Goal: Task Accomplishment & Management: Manage account settings

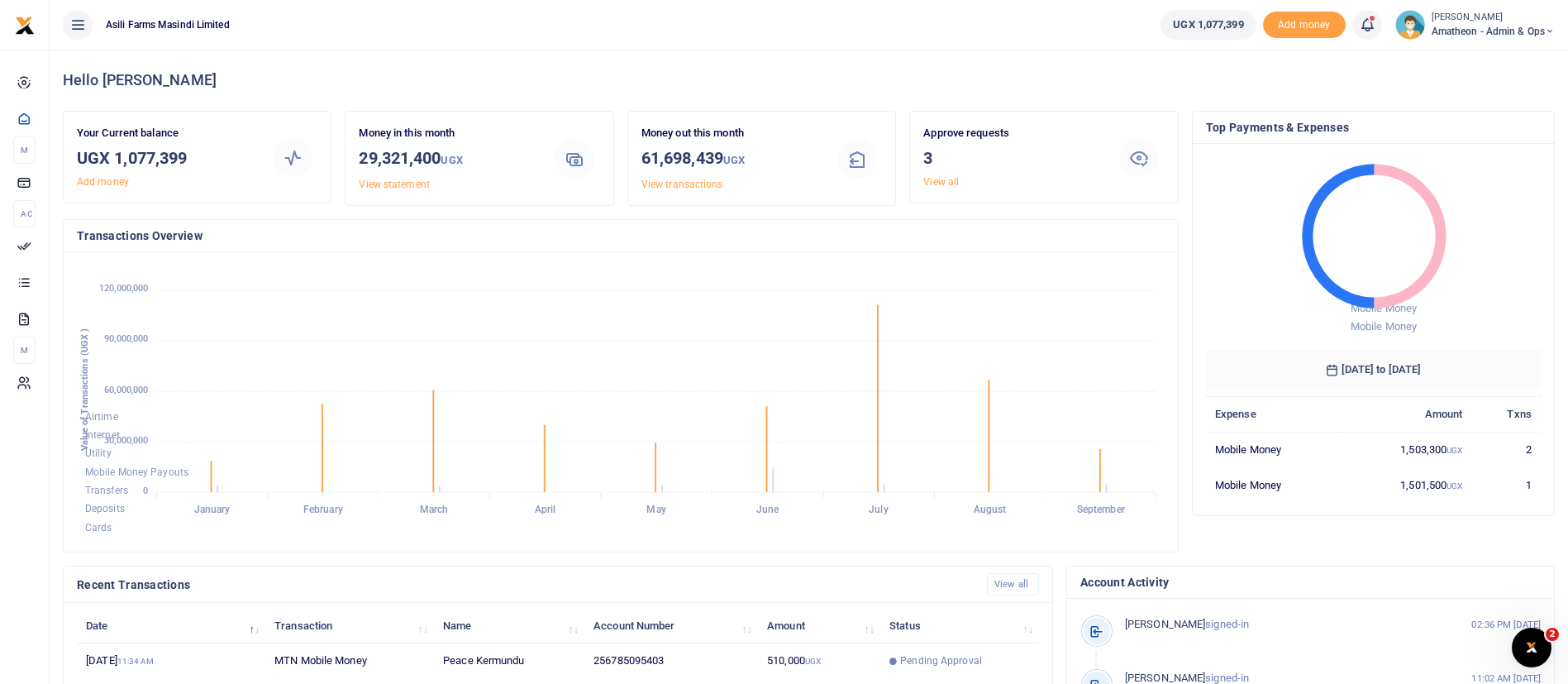
click at [906, 664] on div at bounding box center [784, 674] width 290 height 20
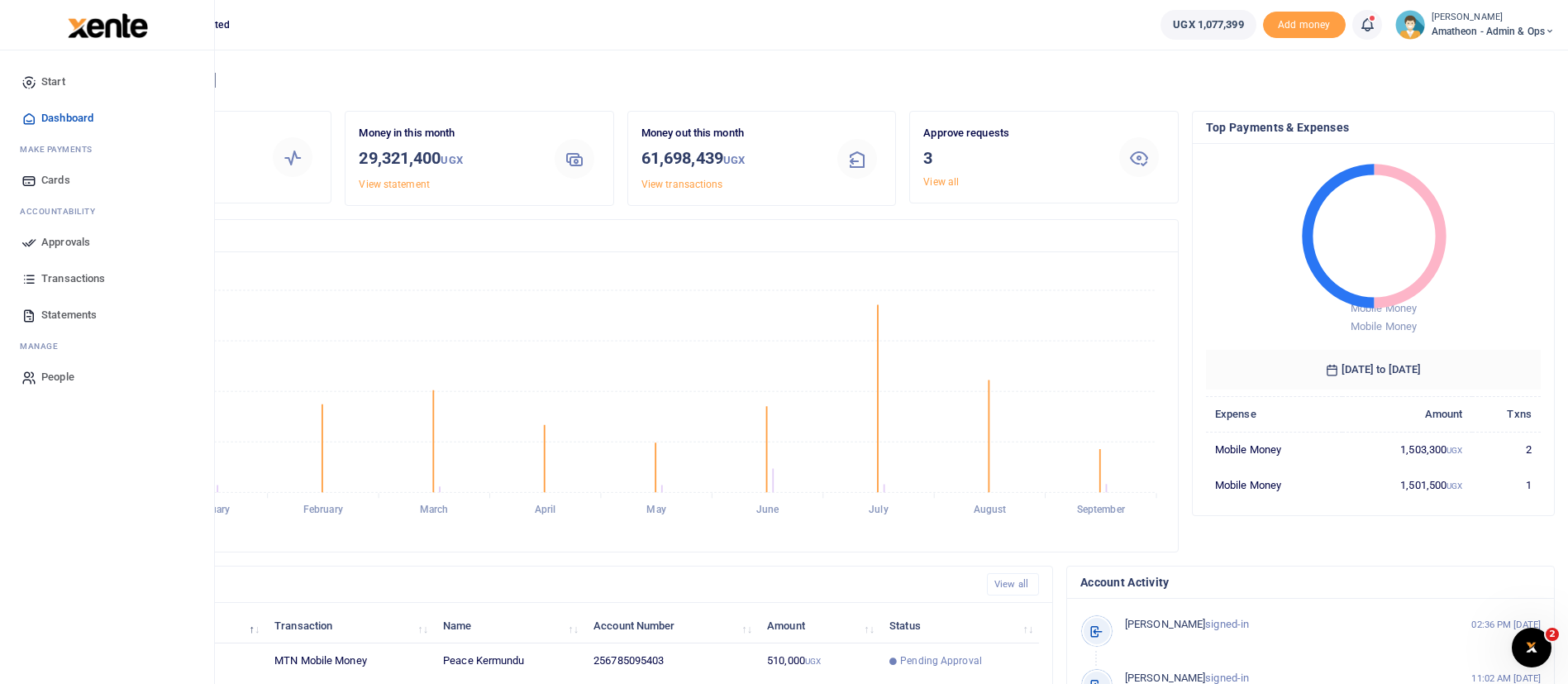
click at [97, 230] on link "Approvals" at bounding box center [107, 242] width 188 height 36
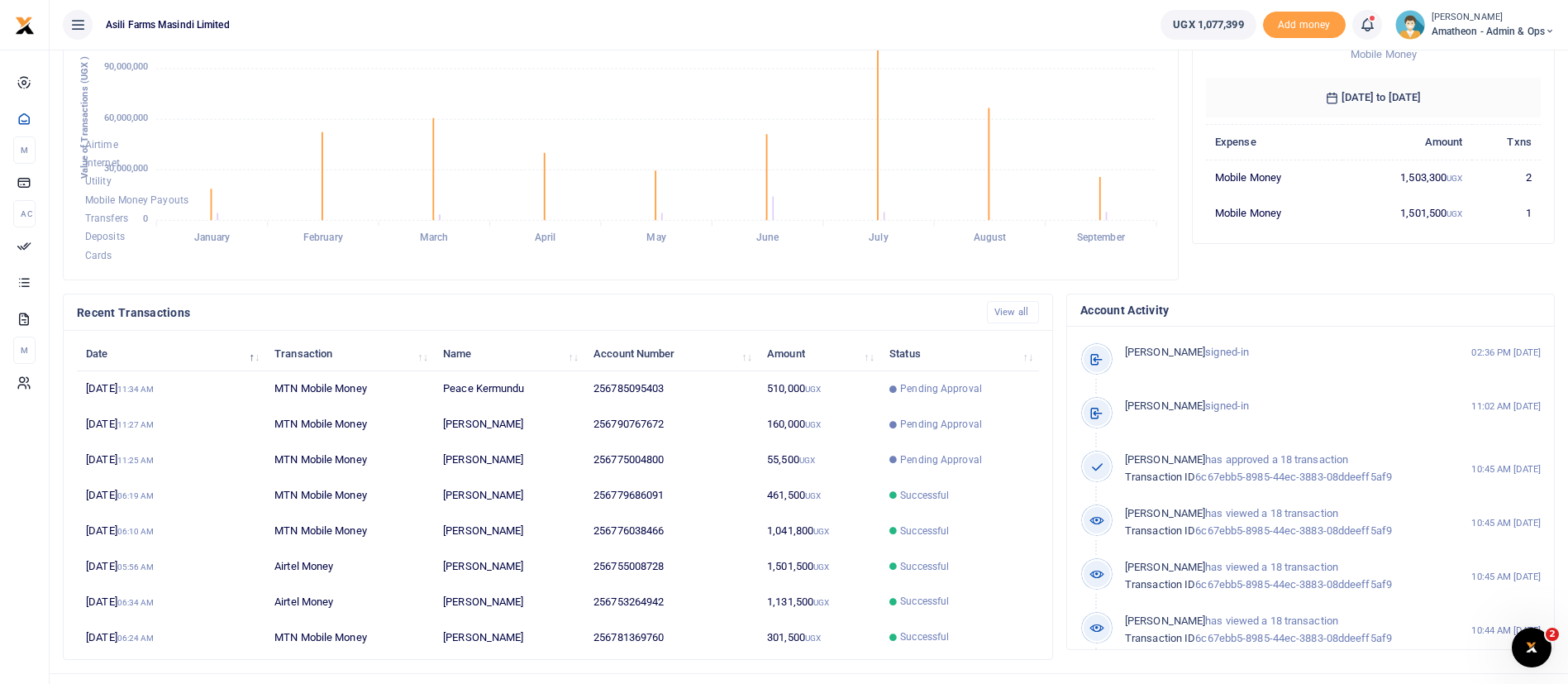
scroll to position [304, 0]
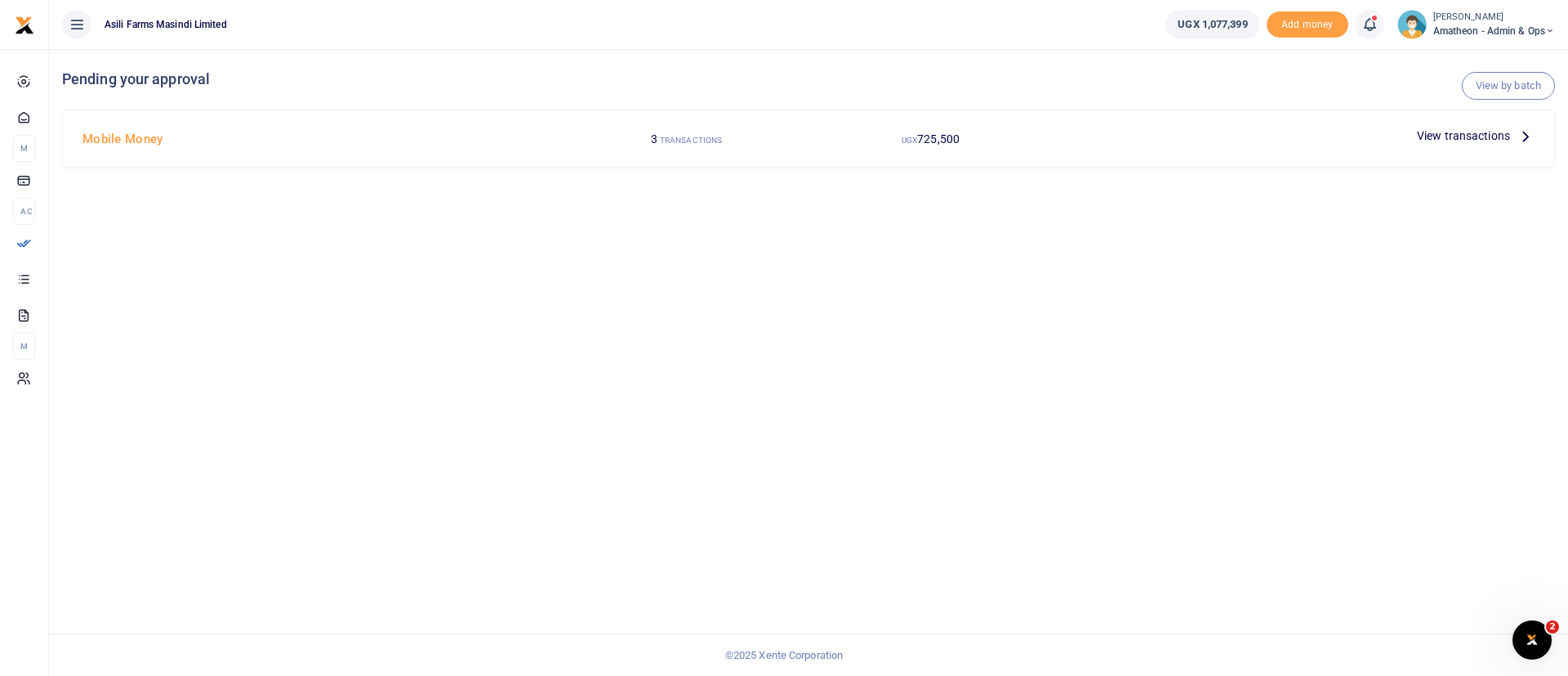
click at [1426, 133] on span "View transactions" at bounding box center [1463, 135] width 93 height 18
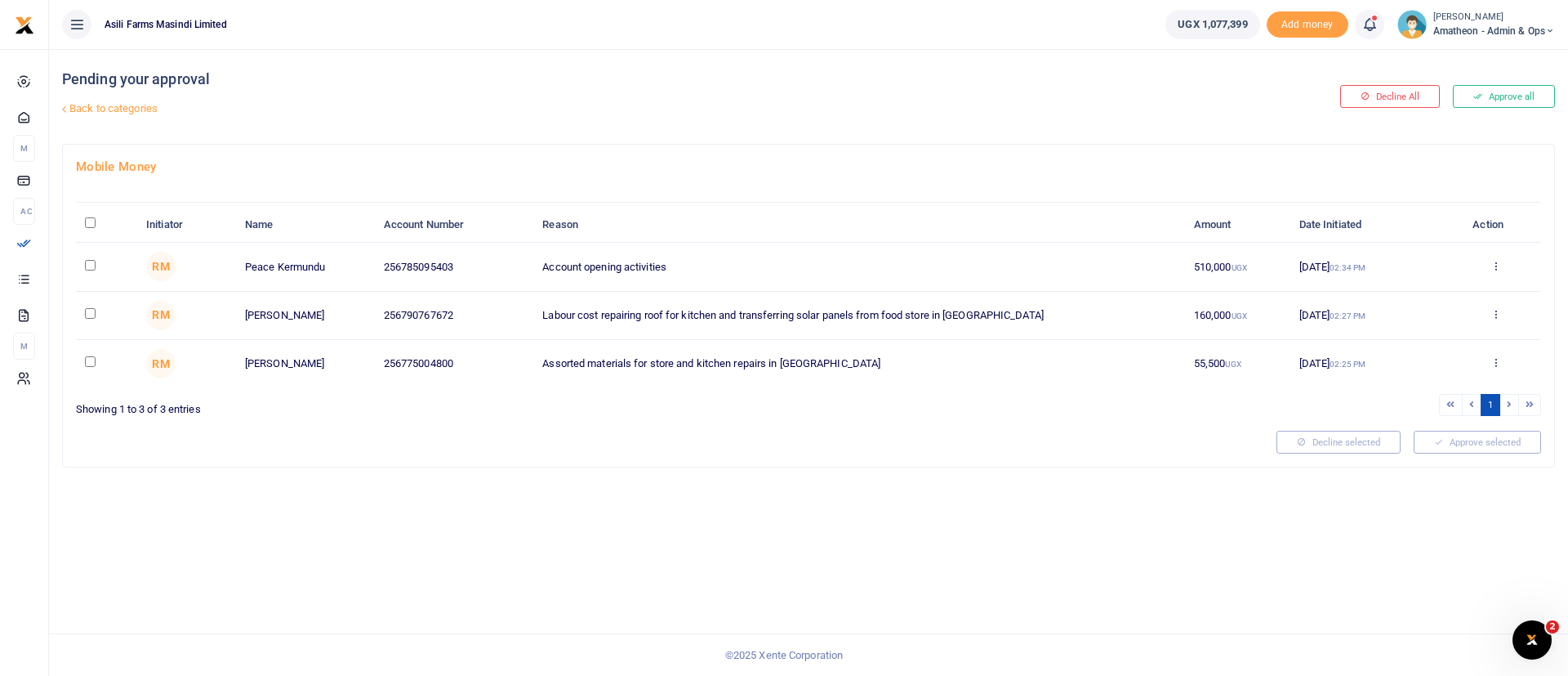
click at [93, 221] on input "\a \a : activate to sort column descending" at bounding box center [91, 222] width 11 height 11
checkbox input "true"
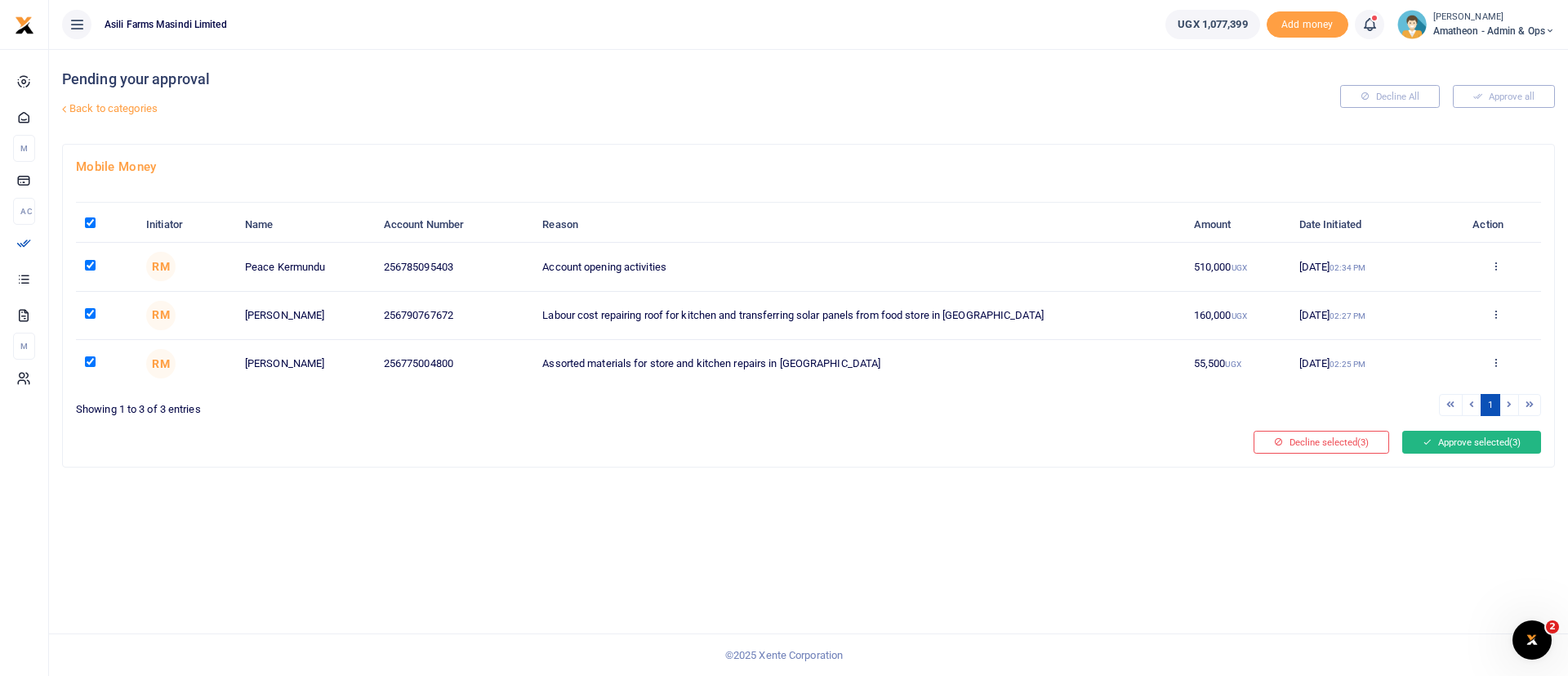
click at [1480, 441] on button "Approve selected (3)" at bounding box center [1472, 442] width 139 height 23
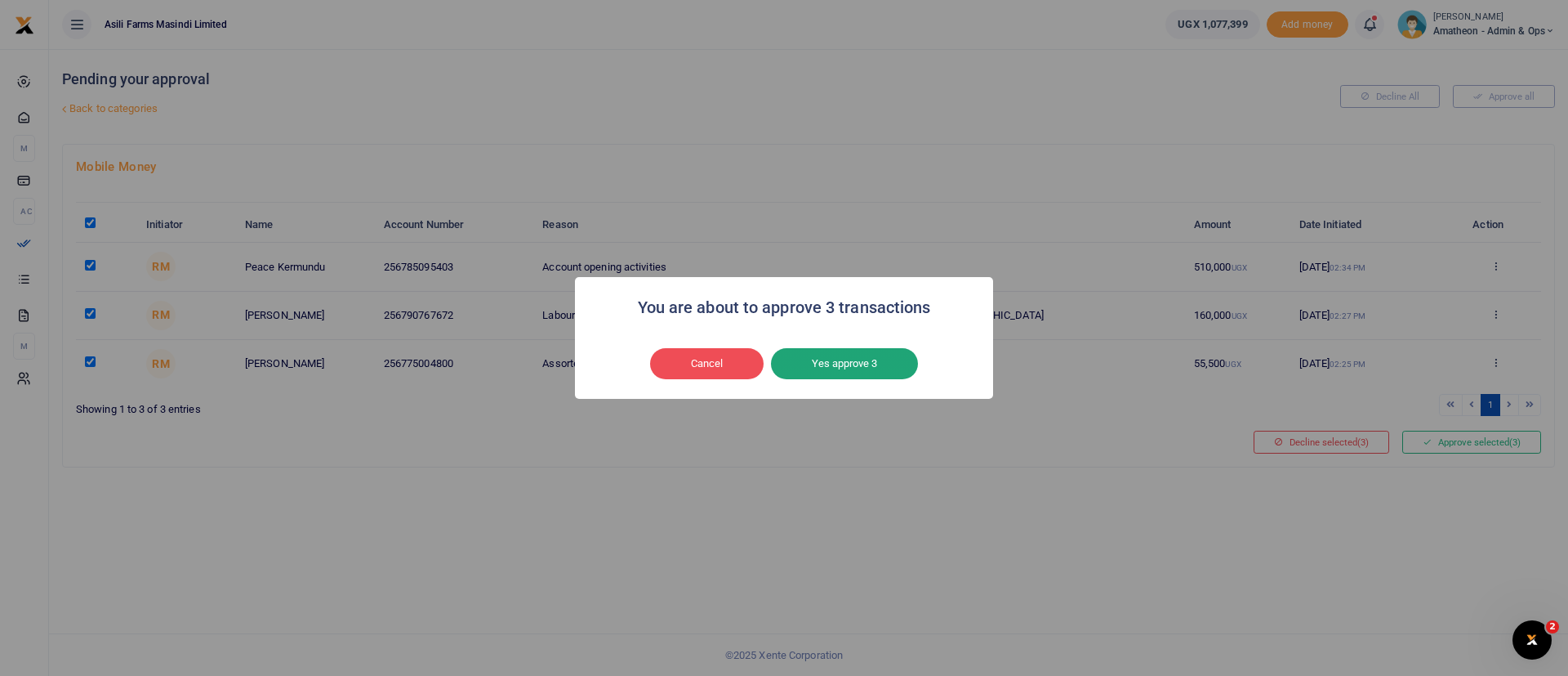
click at [832, 369] on button "Yes approve 3" at bounding box center [844, 363] width 147 height 31
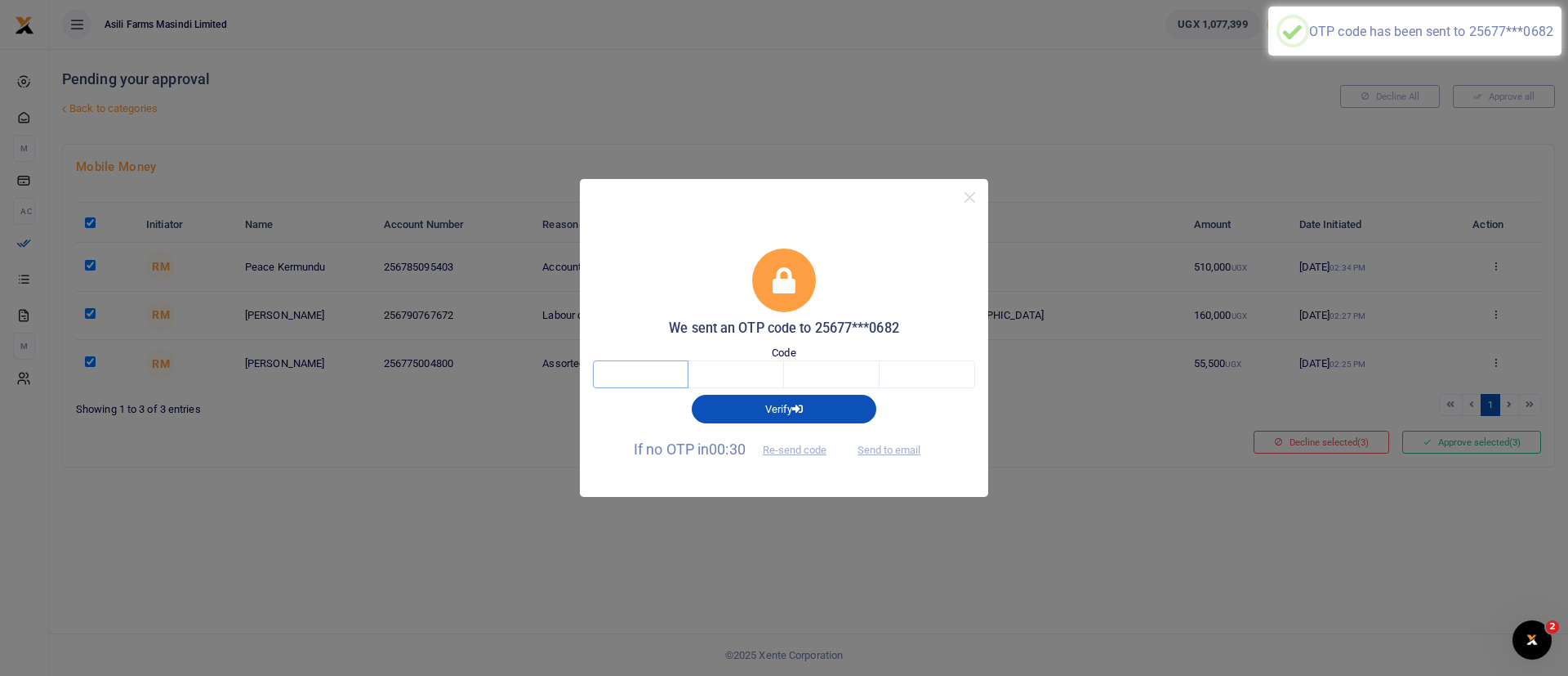
click at [667, 367] on input "text" at bounding box center [641, 374] width 96 height 28
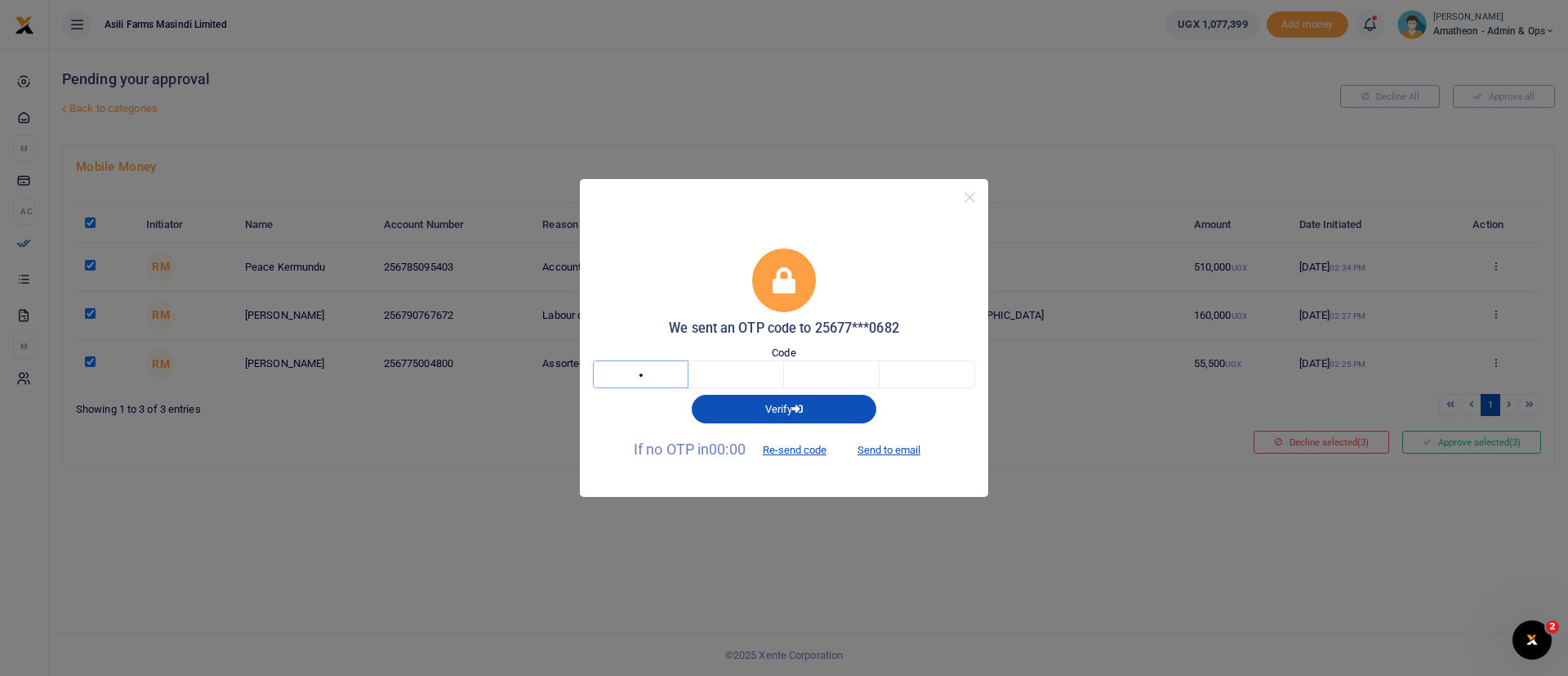
type input "5"
type input "2"
type input "0"
type input "1"
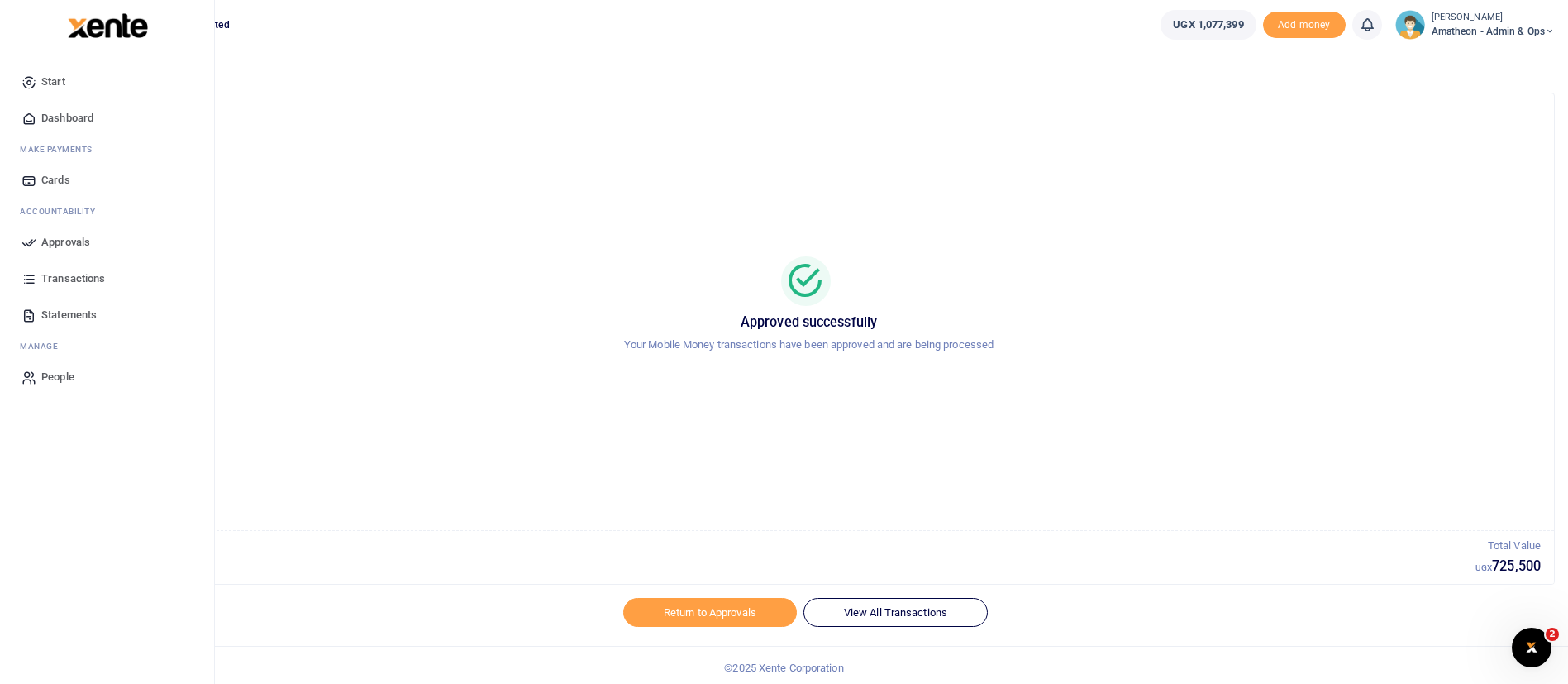
click at [56, 239] on span "Approvals" at bounding box center [66, 242] width 49 height 16
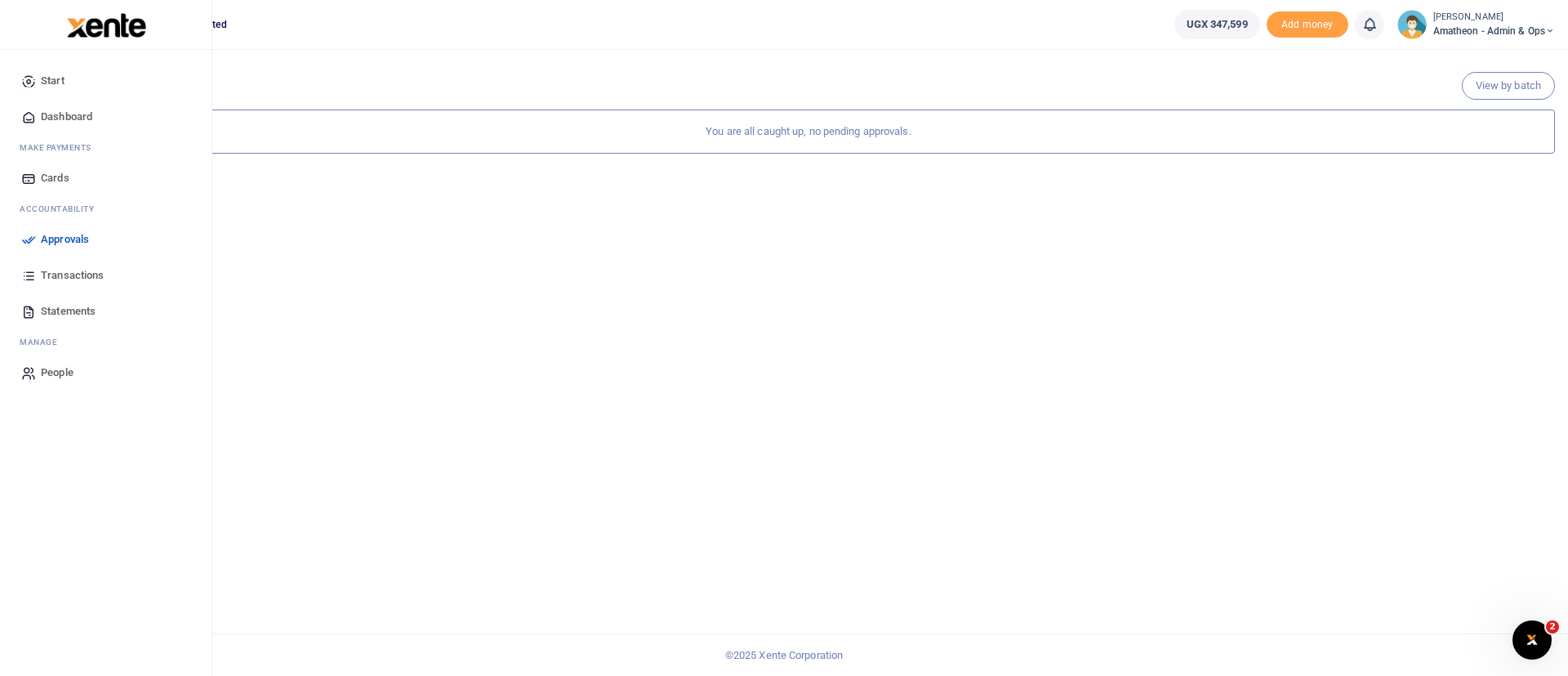
click at [117, 36] on img at bounding box center [106, 26] width 79 height 25
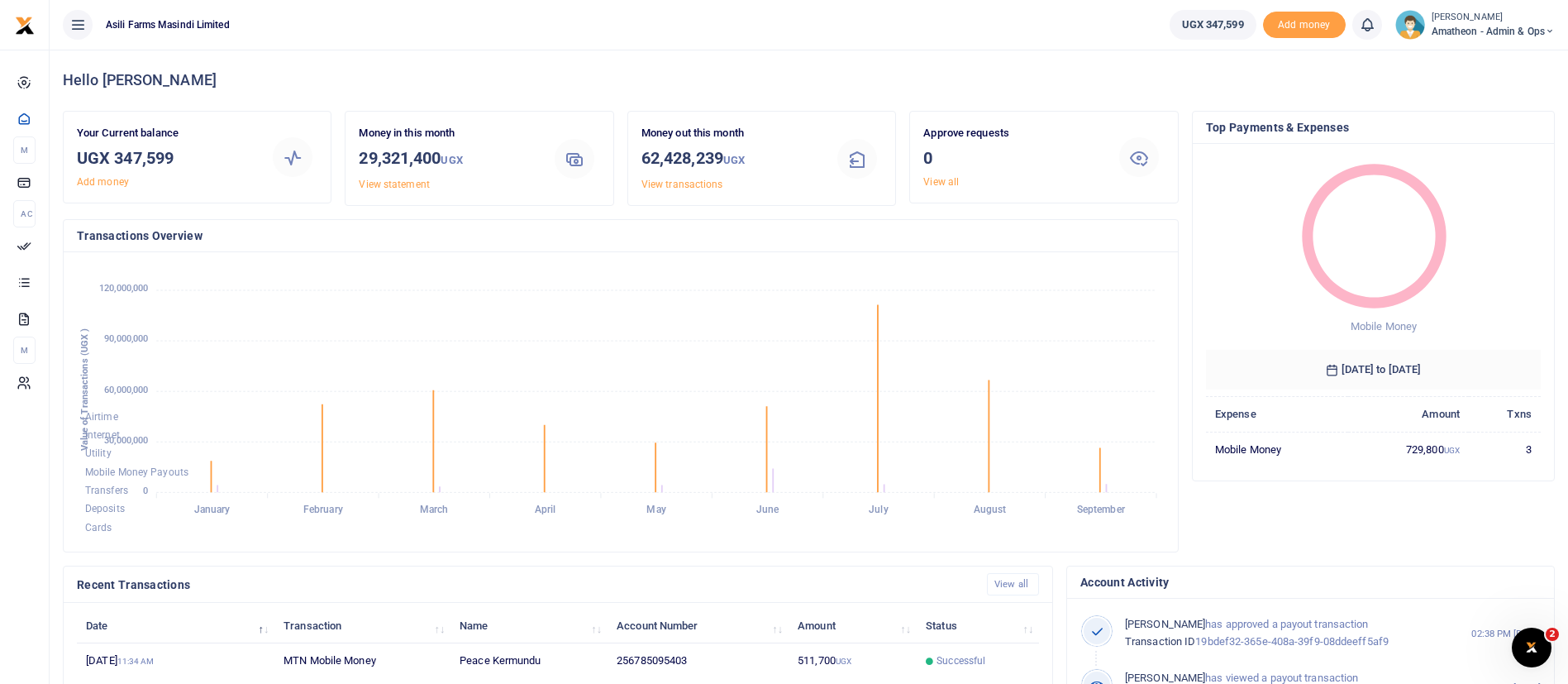
scroll to position [304, 0]
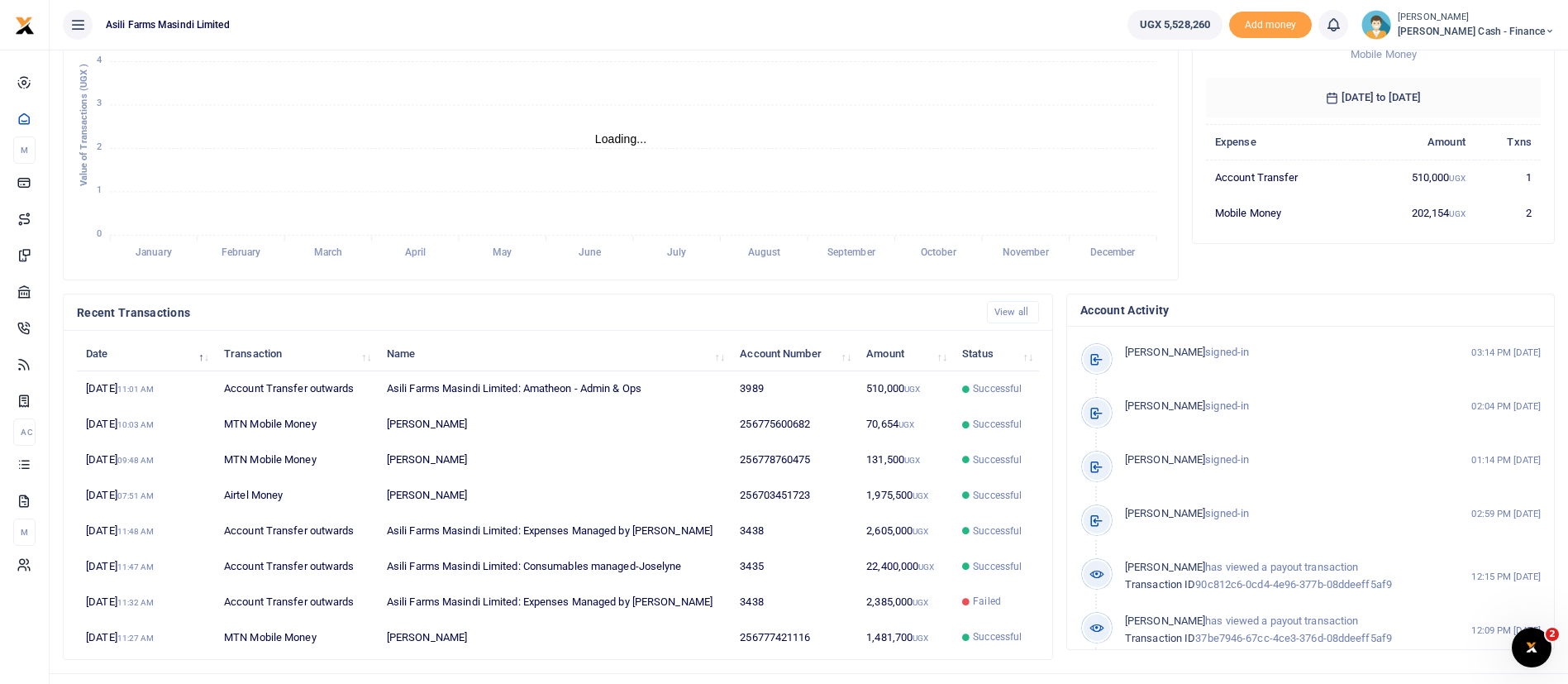
scroll to position [304, 0]
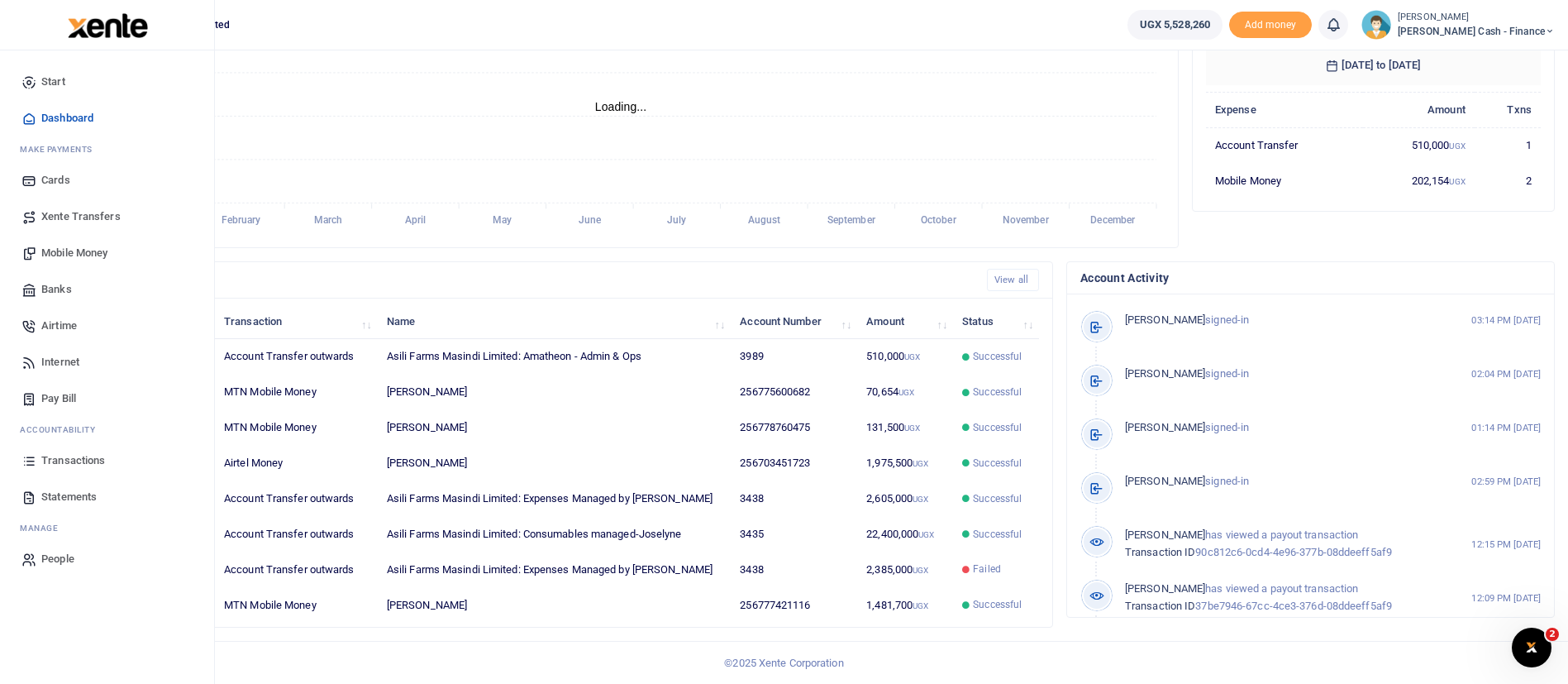
click at [67, 251] on span "Mobile Money" at bounding box center [75, 253] width 67 height 16
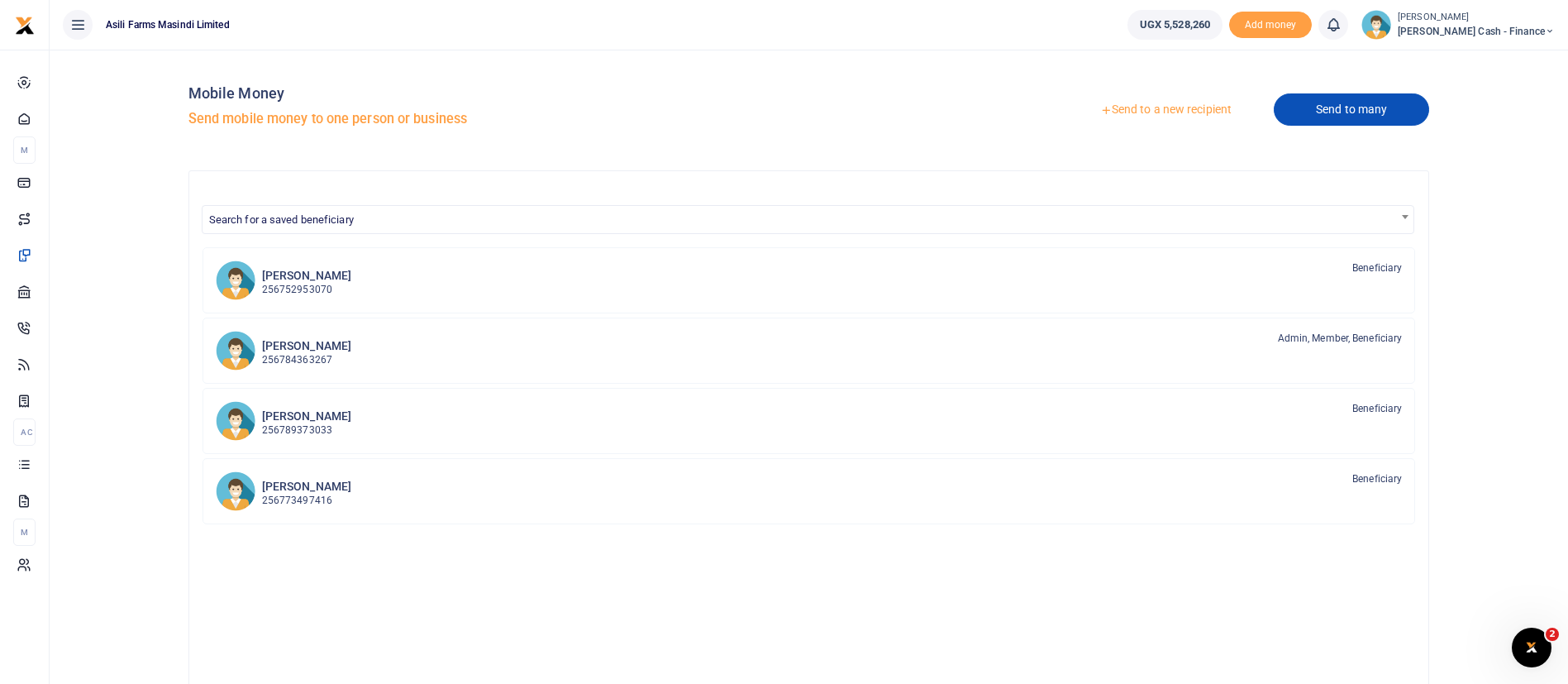
click at [1342, 112] on link "Send to many" at bounding box center [1351, 110] width 156 height 32
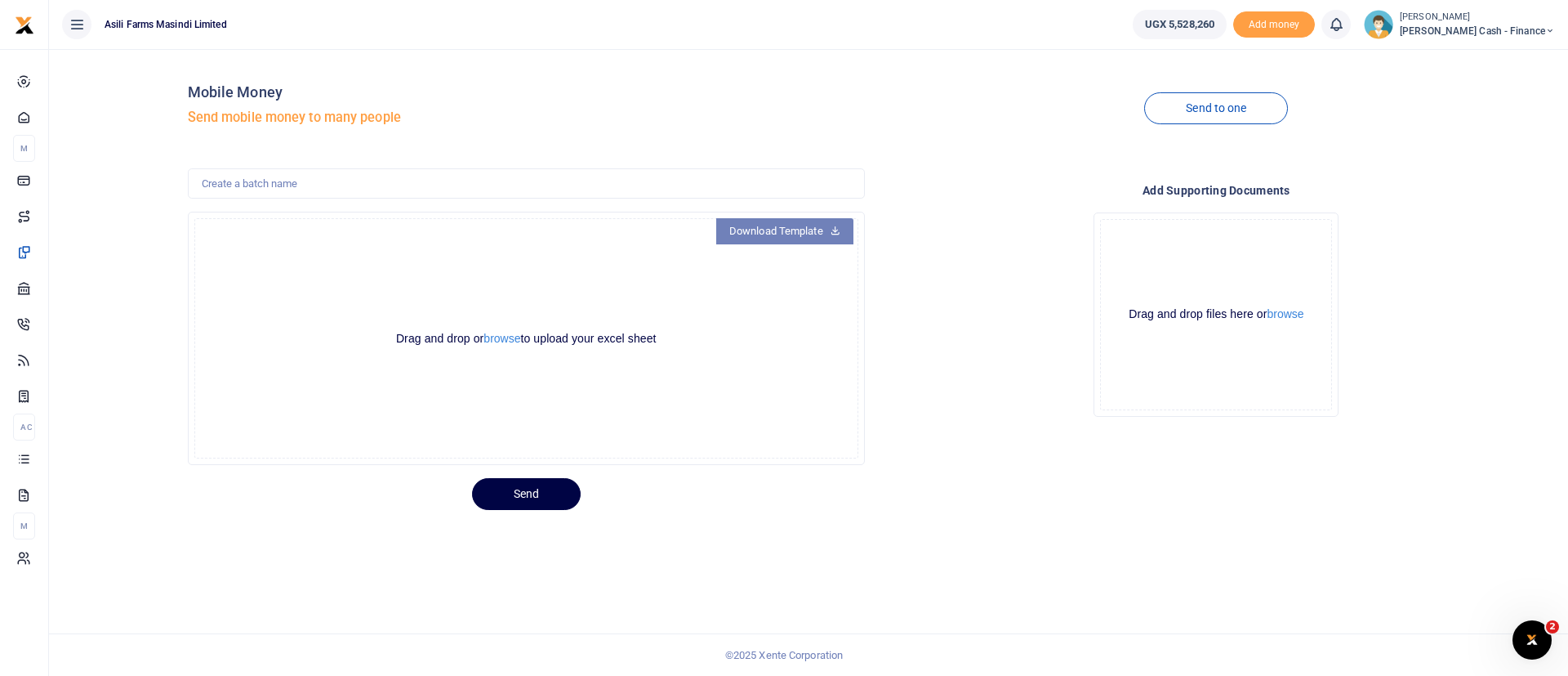
click at [760, 226] on link "Download Template" at bounding box center [785, 230] width 137 height 26
